Goal: Book appointment/travel/reservation

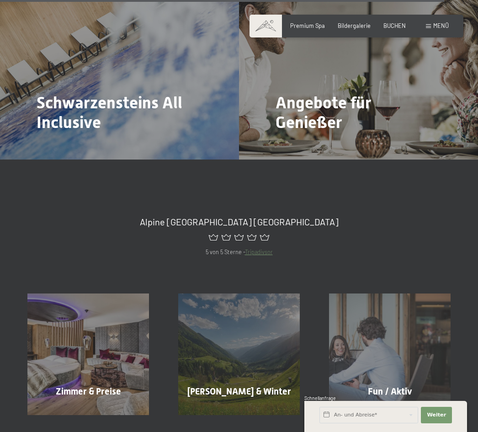
scroll to position [3416, 0]
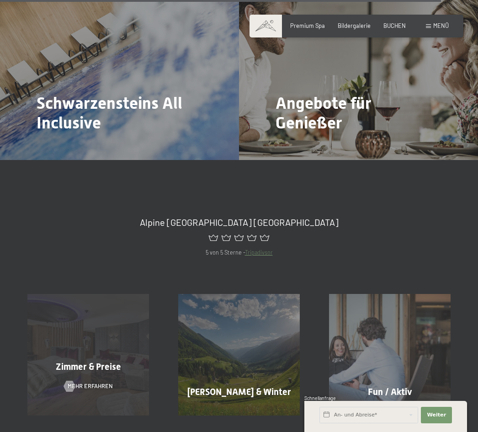
click at [107, 361] on span "Zimmer & Preise" at bounding box center [88, 366] width 65 height 11
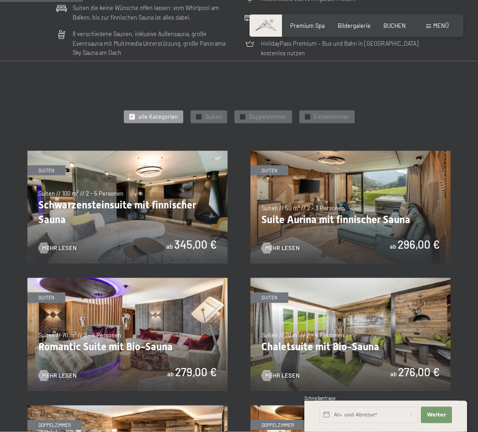
scroll to position [336, 0]
click at [145, 208] on img at bounding box center [127, 206] width 200 height 112
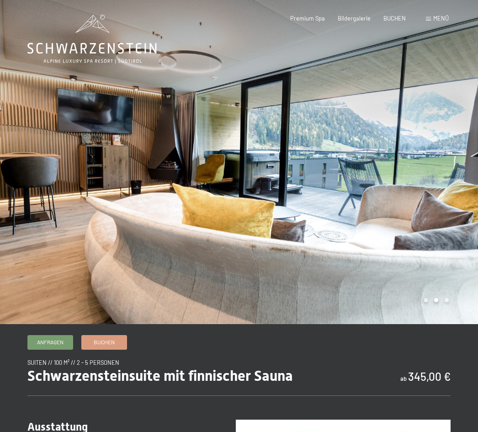
click at [452, 202] on div at bounding box center [358, 162] width 239 height 324
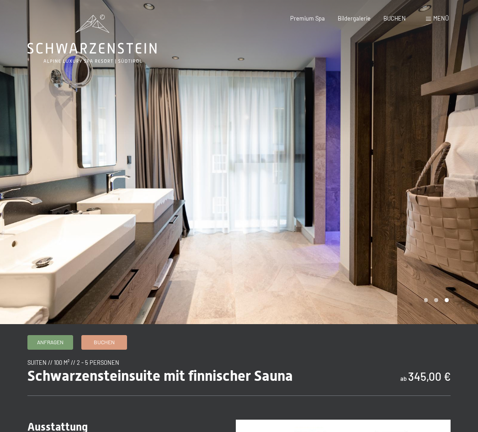
click at [444, 197] on div at bounding box center [358, 162] width 239 height 324
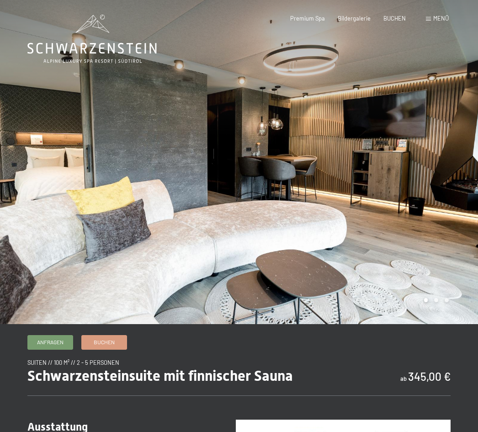
click at [448, 195] on div at bounding box center [358, 162] width 239 height 324
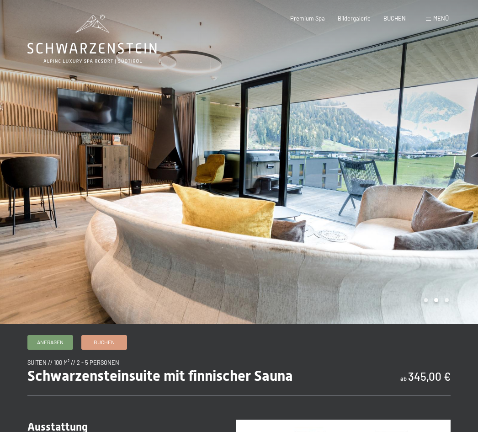
click at [448, 194] on div at bounding box center [358, 162] width 239 height 324
